Goal: Task Accomplishment & Management: Manage account settings

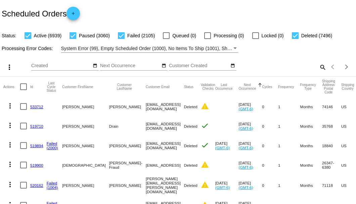
click at [319, 72] on mat-icon "search" at bounding box center [322, 67] width 8 height 10
click at [319, 69] on input "Search" at bounding box center [282, 65] width 89 height 5
paste input "joshuajdarcy1978@yahoo.com"
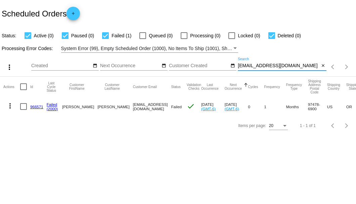
type input "joshuajdarcy1978@yahoo.com"
click at [39, 105] on link "966571" at bounding box center [36, 106] width 13 height 4
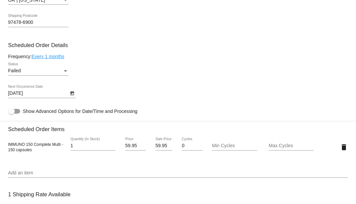
scroll to position [313, 0]
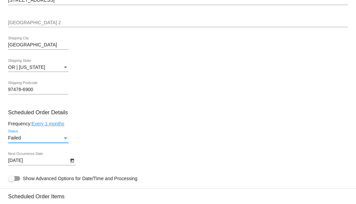
click at [65, 137] on div "Status" at bounding box center [65, 138] width 3 height 2
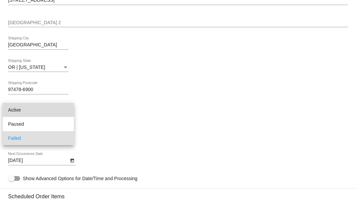
click at [52, 107] on span "Active" at bounding box center [38, 110] width 60 height 14
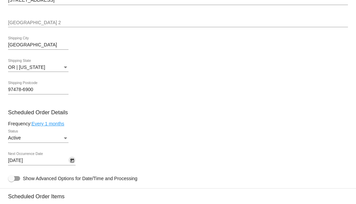
click at [73, 160] on icon "Open calendar" at bounding box center [72, 161] width 4 height 4
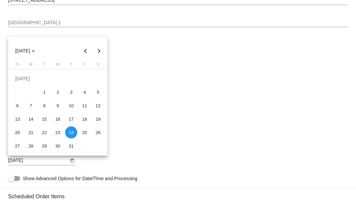
click at [97, 52] on button "Next month" at bounding box center [98, 50] width 13 height 13
click at [69, 132] on div "28" at bounding box center [71, 132] width 12 height 12
type input "8/28/2025"
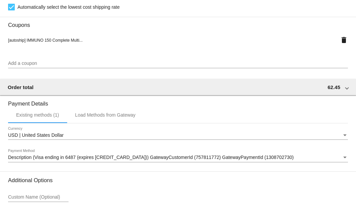
scroll to position [667, 0]
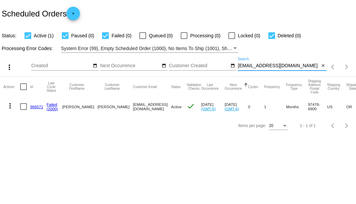
drag, startPoint x: 304, startPoint y: 64, endPoint x: 237, endPoint y: 66, distance: 66.9
click at [237, 66] on div "more_vert Aug Jan Feb Mar Apr 1" at bounding box center [178, 65] width 356 height 24
paste input "1004886"
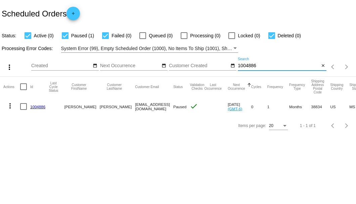
type input "1004886"
click at [33, 105] on link "1004886" at bounding box center [37, 106] width 15 height 4
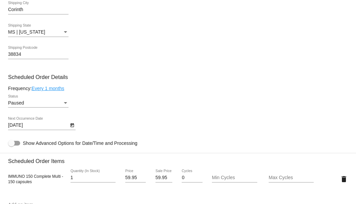
scroll to position [291, 0]
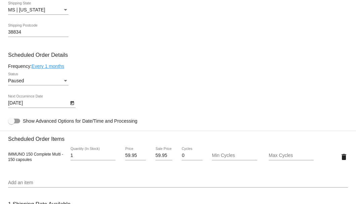
click at [73, 105] on icon "Open calendar" at bounding box center [72, 103] width 5 height 8
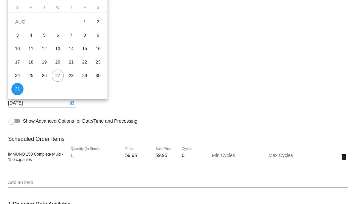
click at [159, 84] on div at bounding box center [178, 102] width 356 height 204
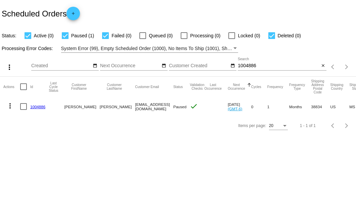
click at [248, 63] on input "1004886" at bounding box center [279, 65] width 82 height 5
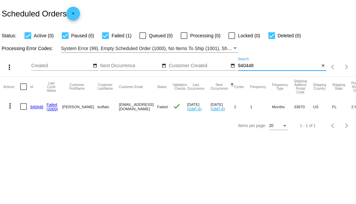
type input "940448"
click at [21, 107] on div at bounding box center [23, 106] width 7 height 7
click at [23, 110] on input "checkbox" at bounding box center [23, 110] width 0 height 0
checkbox input "true"
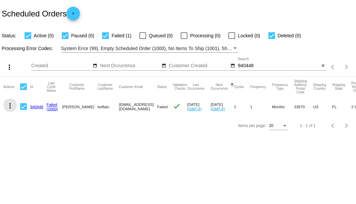
click at [13, 103] on mat-icon "more_vert" at bounding box center [10, 106] width 8 height 8
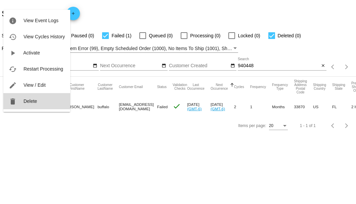
click at [19, 102] on button "delete Delete" at bounding box center [36, 101] width 67 height 16
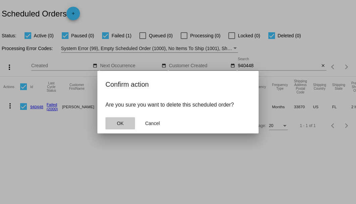
click at [126, 124] on button "OK" at bounding box center [120, 123] width 30 height 12
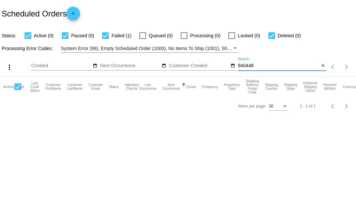
click at [265, 68] on input "940448" at bounding box center [279, 65] width 82 height 5
type input "940448"
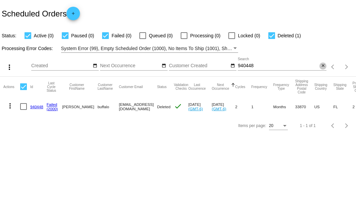
click at [324, 65] on mat-icon "close" at bounding box center [323, 65] width 5 height 5
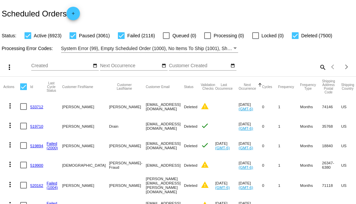
scroll to position [22, 0]
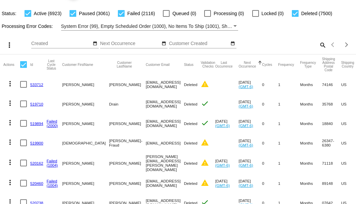
click at [319, 50] on mat-icon "search" at bounding box center [322, 45] width 8 height 10
click at [319, 46] on input "Search" at bounding box center [282, 43] width 89 height 5
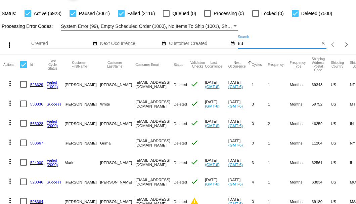
type input "8"
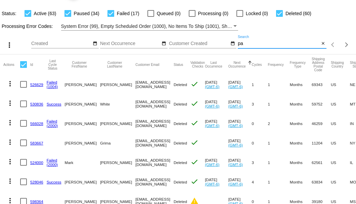
type input "p"
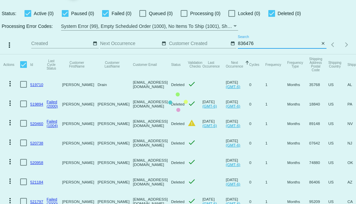
scroll to position [0, 0]
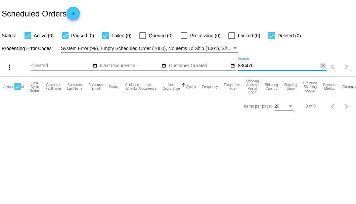
type input "836476"
click at [322, 66] on mat-icon "close" at bounding box center [323, 65] width 5 height 5
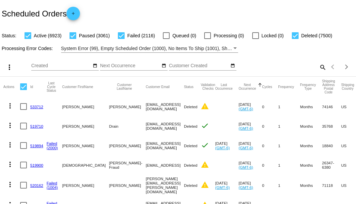
click at [318, 72] on mat-icon "search" at bounding box center [322, 67] width 8 height 10
click at [317, 69] on input "Search" at bounding box center [282, 65] width 89 height 5
paste input "967812"
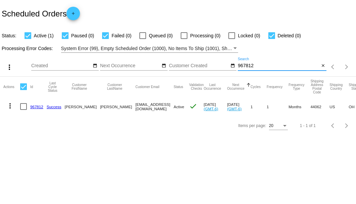
type input "967812"
click at [34, 104] on link "967812" at bounding box center [36, 106] width 13 height 4
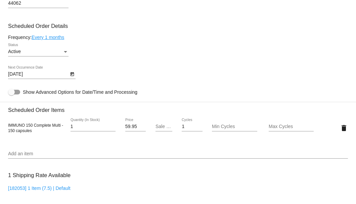
scroll to position [425, 0]
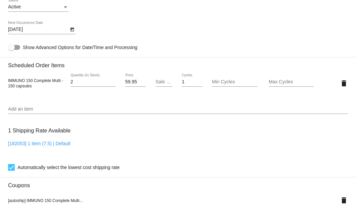
type input "2"
click at [111, 81] on input "2" at bounding box center [93, 81] width 45 height 5
click at [158, 81] on input "Sale Price" at bounding box center [163, 81] width 17 height 5
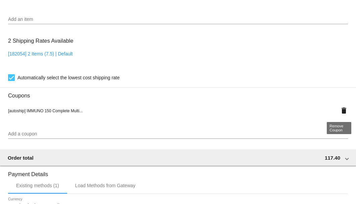
click at [341, 109] on mat-icon "delete" at bounding box center [344, 110] width 8 height 8
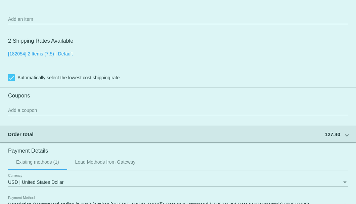
scroll to position [448, 0]
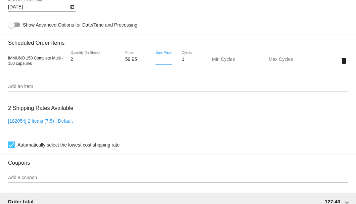
click at [159, 60] on input "Sale Price" at bounding box center [163, 59] width 17 height 5
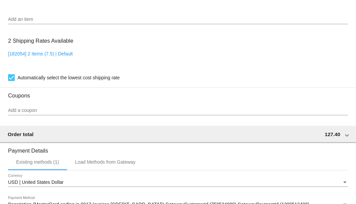
type input "54.15"
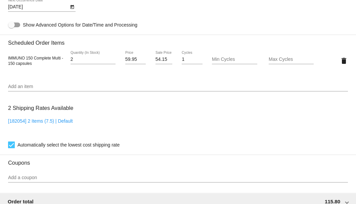
scroll to position [358, 0]
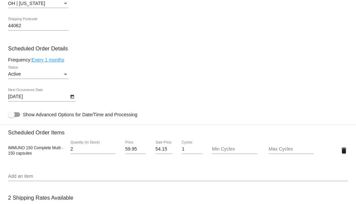
click at [60, 60] on link "Every 1 months" at bounding box center [48, 59] width 33 height 5
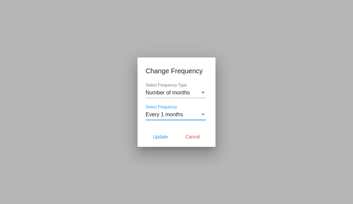
click at [169, 113] on span "Every 1 months" at bounding box center [163, 114] width 37 height 6
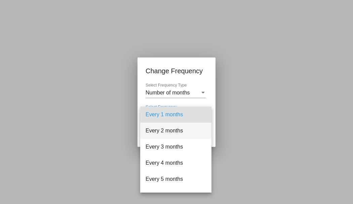
click at [169, 129] on span "Every 2 months" at bounding box center [175, 131] width 60 height 16
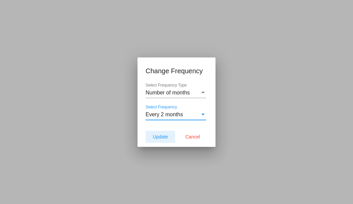
click at [159, 136] on span "Update" at bounding box center [159, 136] width 15 height 5
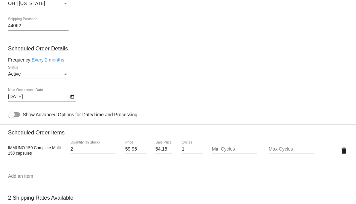
click at [72, 98] on icon "Open calendar" at bounding box center [72, 97] width 5 height 8
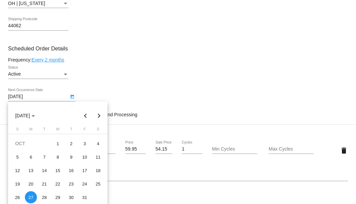
click at [85, 115] on button "Previous month" at bounding box center [85, 115] width 13 height 13
click at [87, 197] on div "26" at bounding box center [85, 197] width 12 height 12
type input "[DATE]"
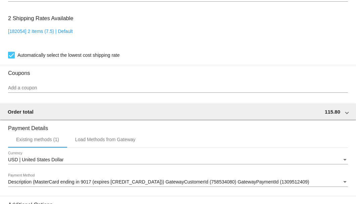
scroll to position [625, 0]
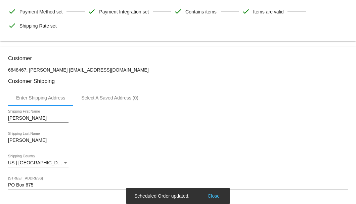
scroll to position [42, 0]
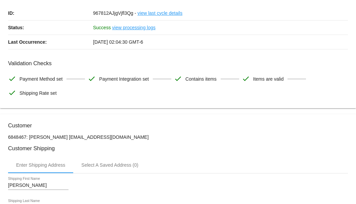
drag, startPoint x: 112, startPoint y: 136, endPoint x: 56, endPoint y: 136, distance: 55.7
click at [56, 136] on p "6848467: [PERSON_NAME] [EMAIL_ADDRESS][DOMAIN_NAME]" at bounding box center [178, 136] width 340 height 5
copy p "[EMAIL_ADDRESS][DOMAIN_NAME]"
